Goal: Navigation & Orientation: Find specific page/section

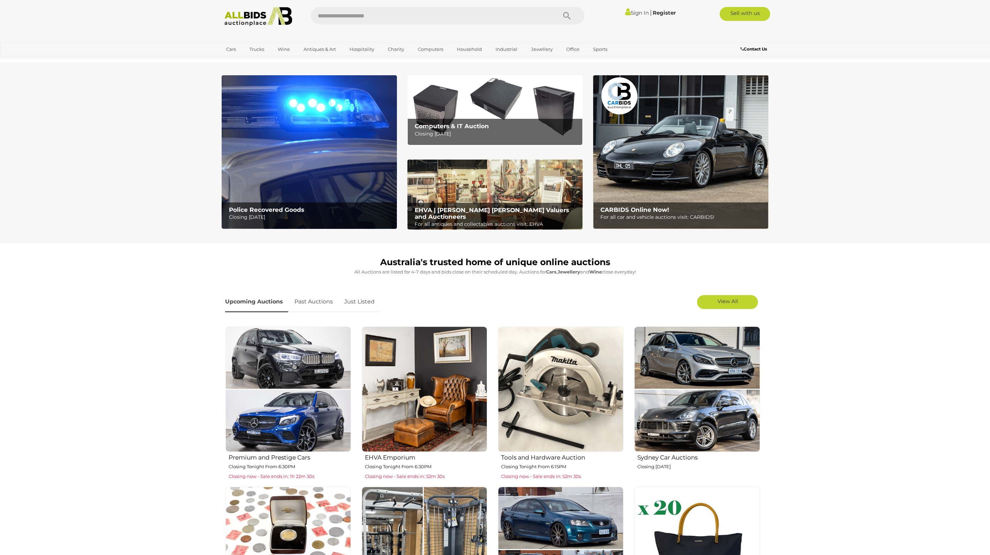
click at [461, 124] on b "Computers & IT Auction" at bounding box center [452, 126] width 74 height 7
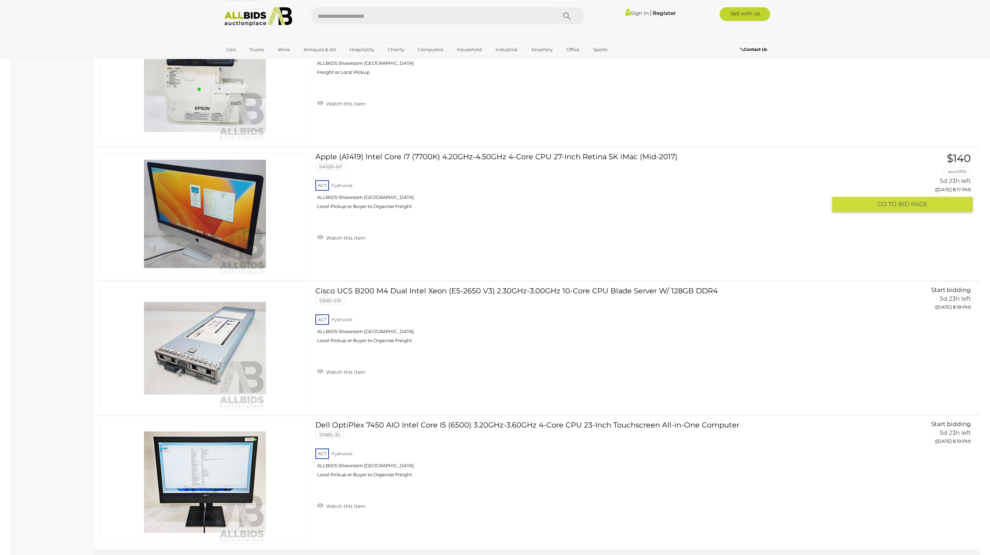
scroll to position [6497, 0]
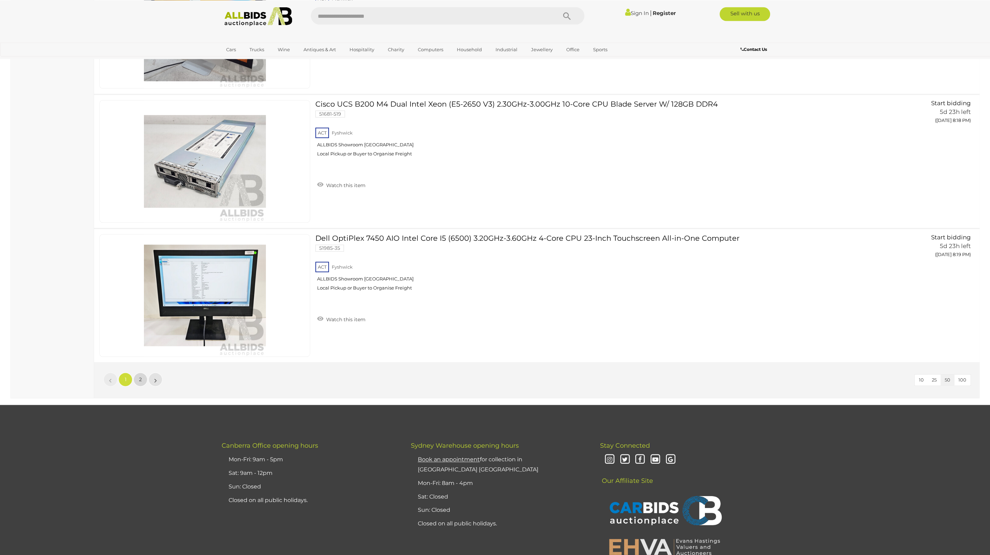
click at [136, 373] on link "2" at bounding box center [140, 380] width 14 height 14
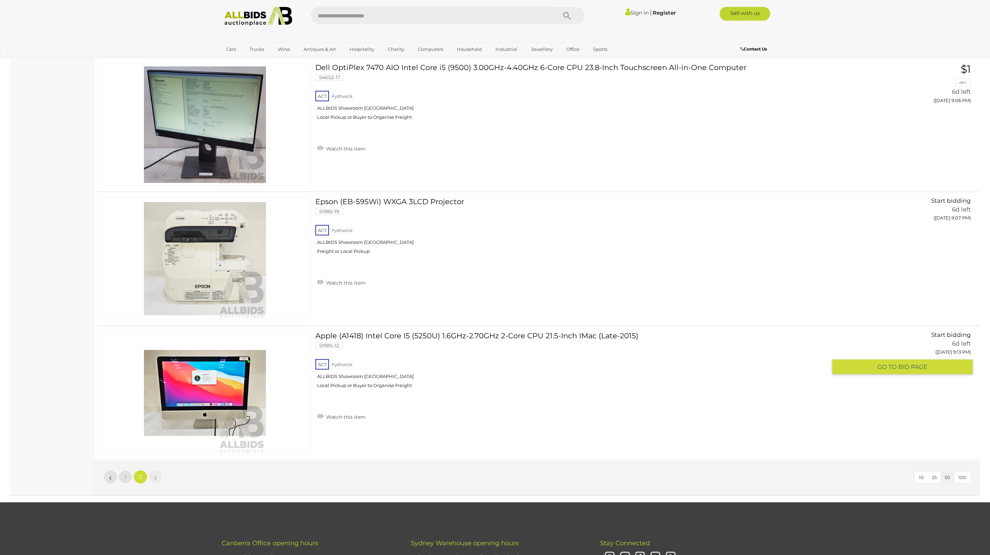
scroll to position [3259, 0]
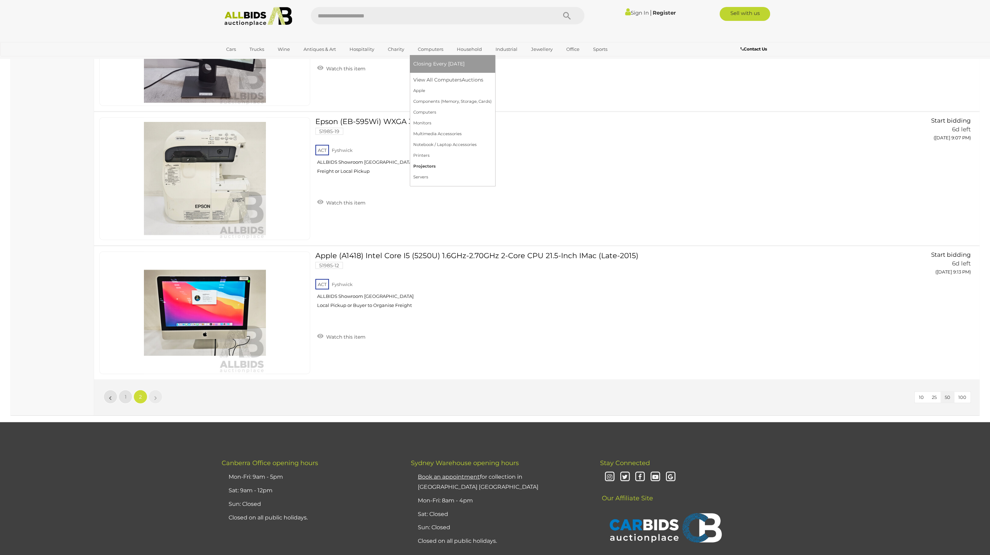
click at [424, 163] on link "Projectors" at bounding box center [452, 166] width 78 height 11
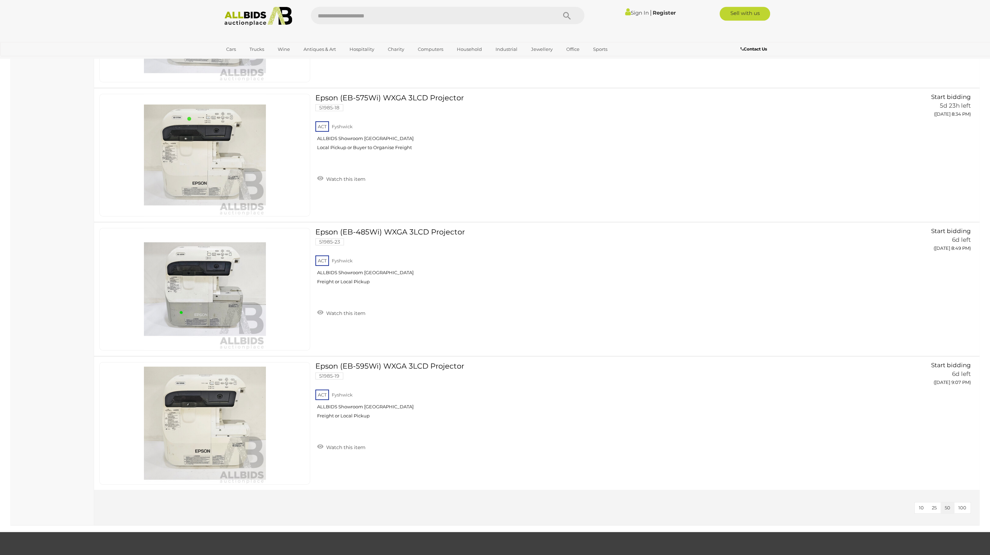
scroll to position [623, 0]
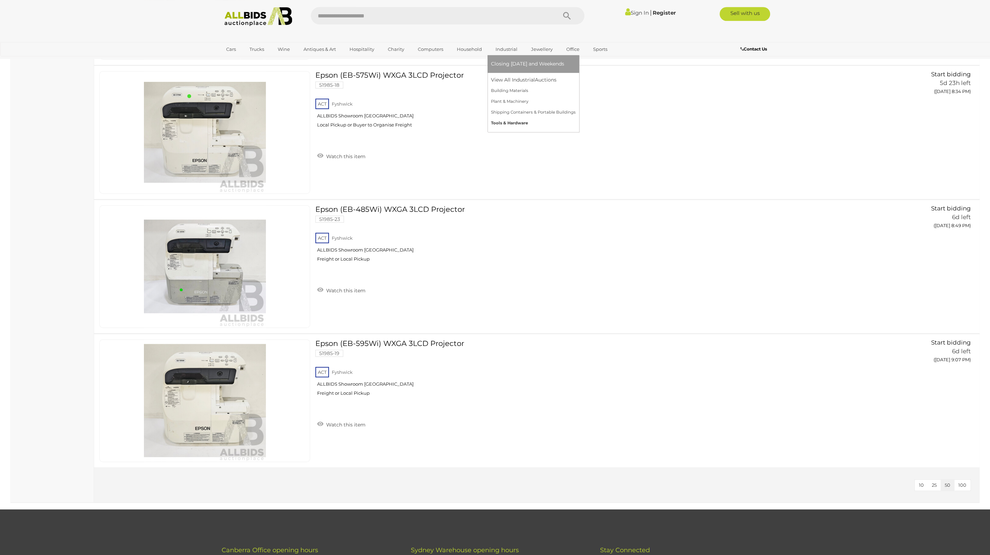
click at [504, 121] on link "Tools & Hardware" at bounding box center [533, 123] width 85 height 11
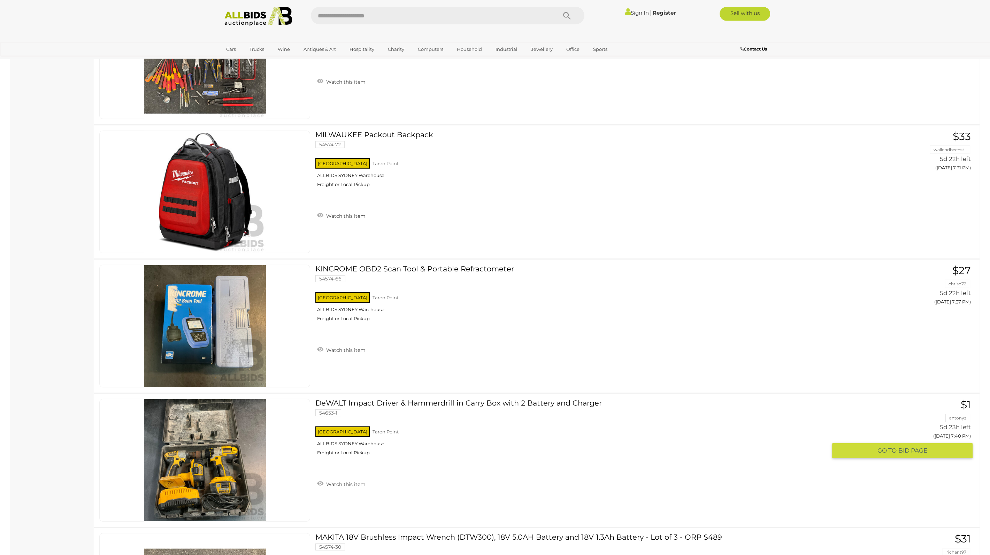
scroll to position [3907, 0]
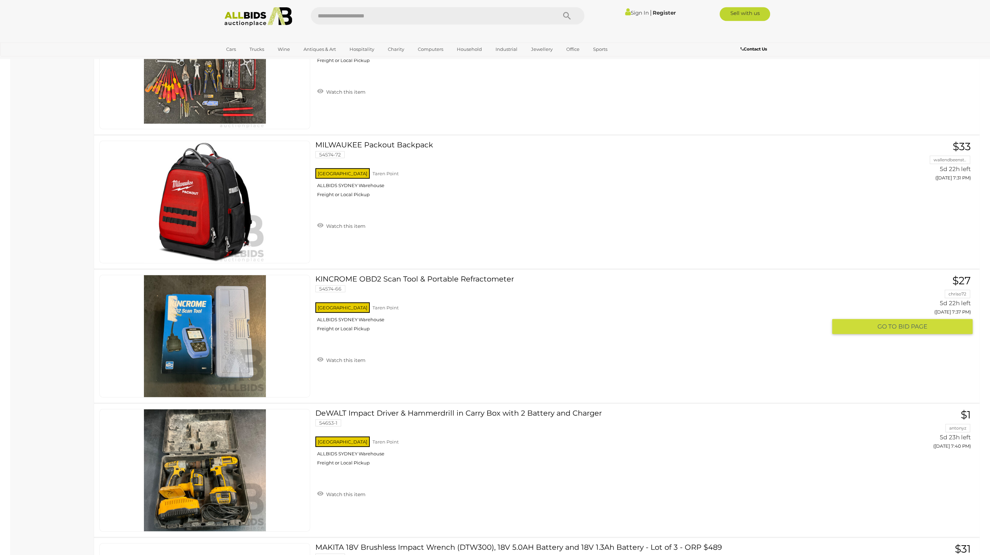
click at [466, 275] on link "KINCROME OBD2 Scan Tool & Portable Refractometer 54574-66 NSW Taren Point" at bounding box center [574, 306] width 506 height 62
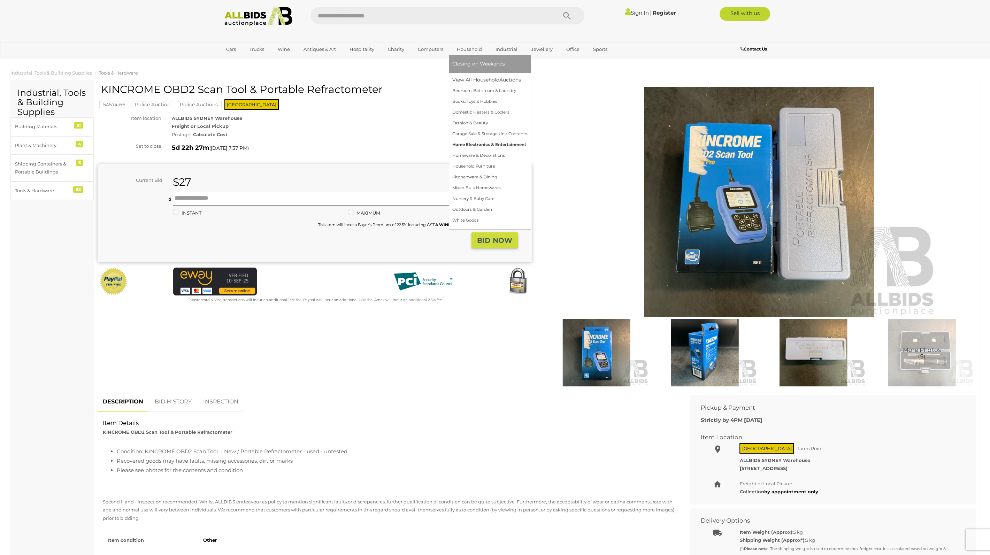
click at [470, 147] on link "Home Electronics & Entertainment" at bounding box center [489, 144] width 75 height 11
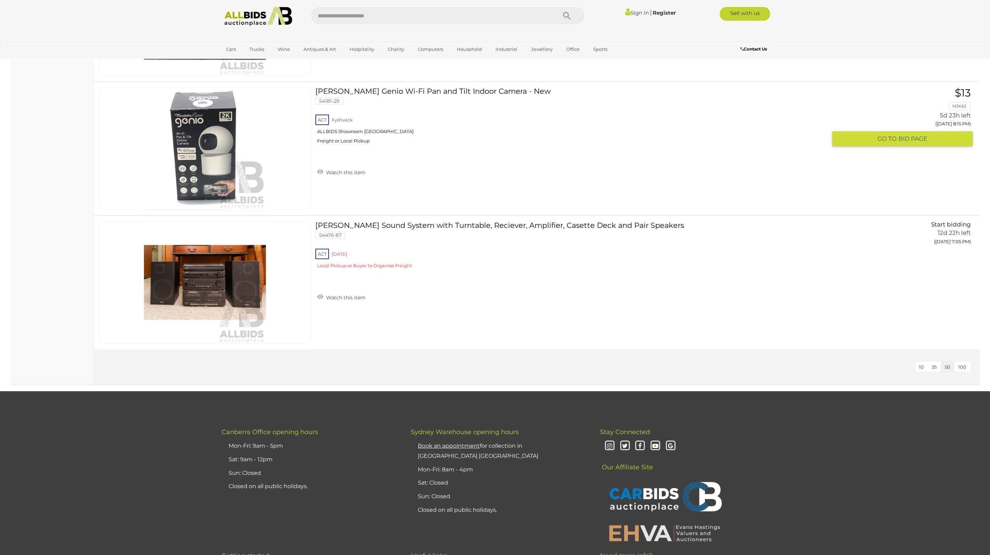
scroll to position [3787, 0]
